Goal: Task Accomplishment & Management: Manage account settings

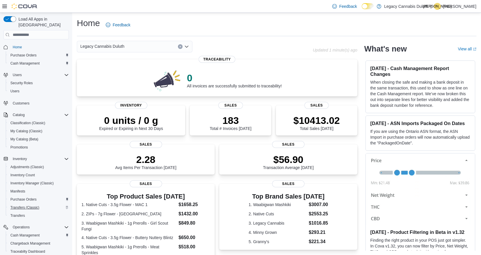
scroll to position [29, 0]
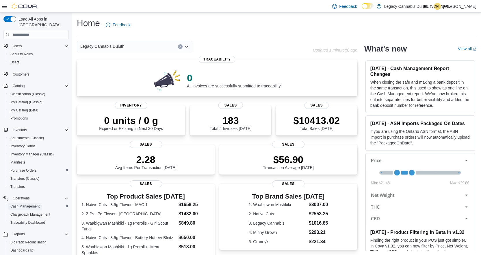
click at [25, 204] on span "Cash Management" at bounding box center [24, 206] width 29 height 5
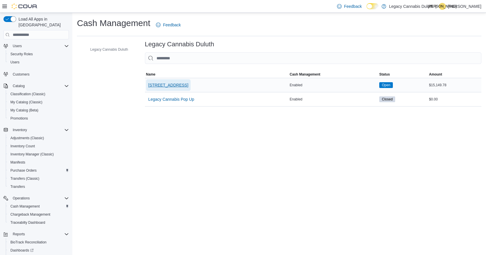
click at [179, 87] on span "[STREET_ADDRESS]" at bounding box center [168, 85] width 40 height 6
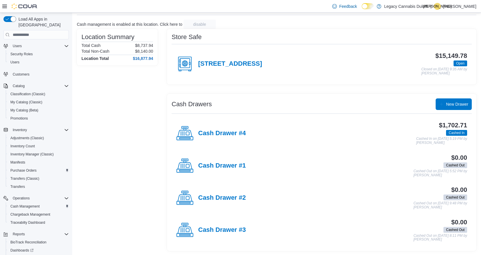
scroll to position [32, 0]
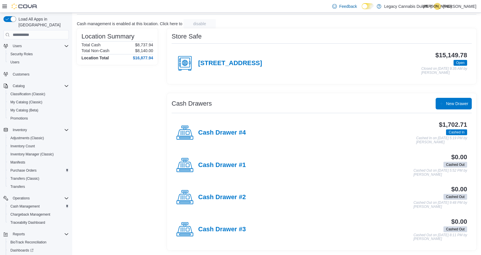
click at [91, 139] on div "Location Summary Total Cash $8,737.94 Total Non-Cash $8,140.00 Location Total $…" at bounding box center [117, 139] width 81 height 222
